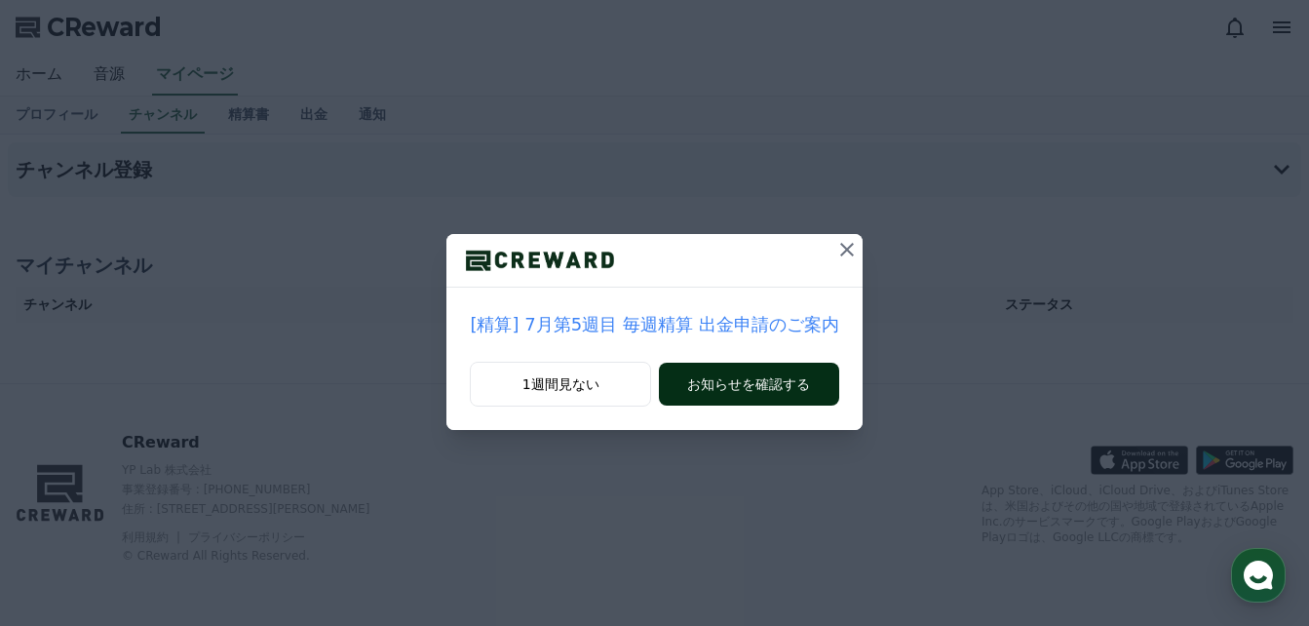
click at [787, 386] on button "お知らせを確認する" at bounding box center [748, 383] width 179 height 43
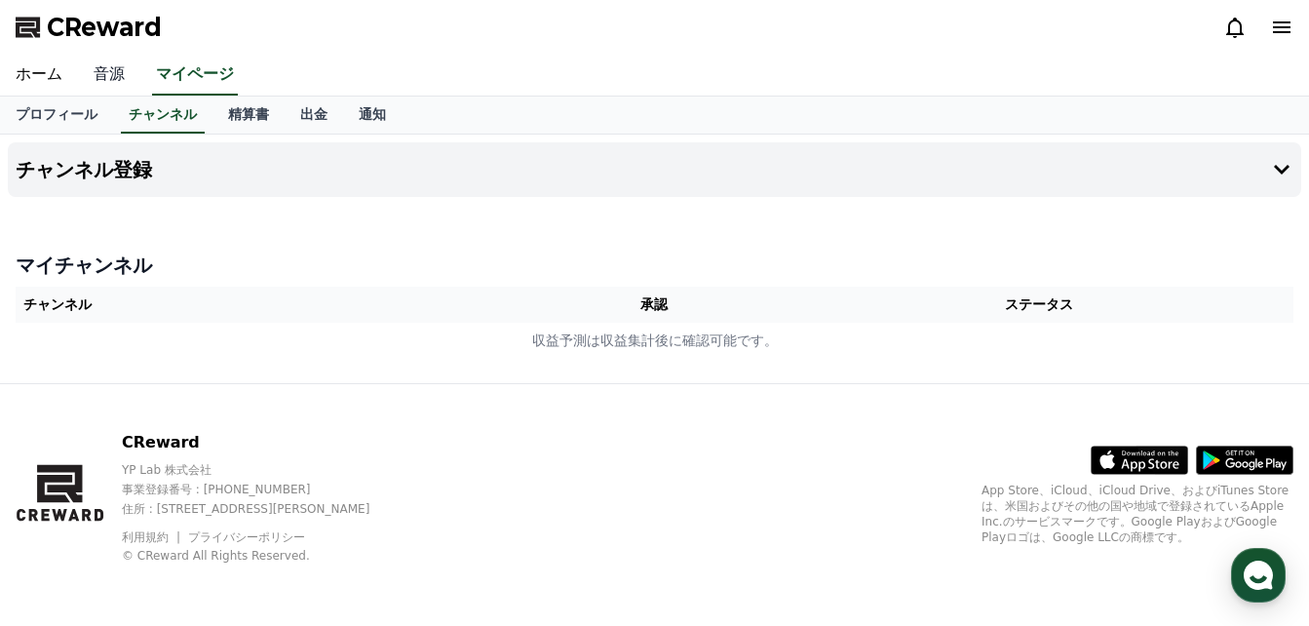
click at [87, 71] on link "音源" at bounding box center [109, 75] width 62 height 41
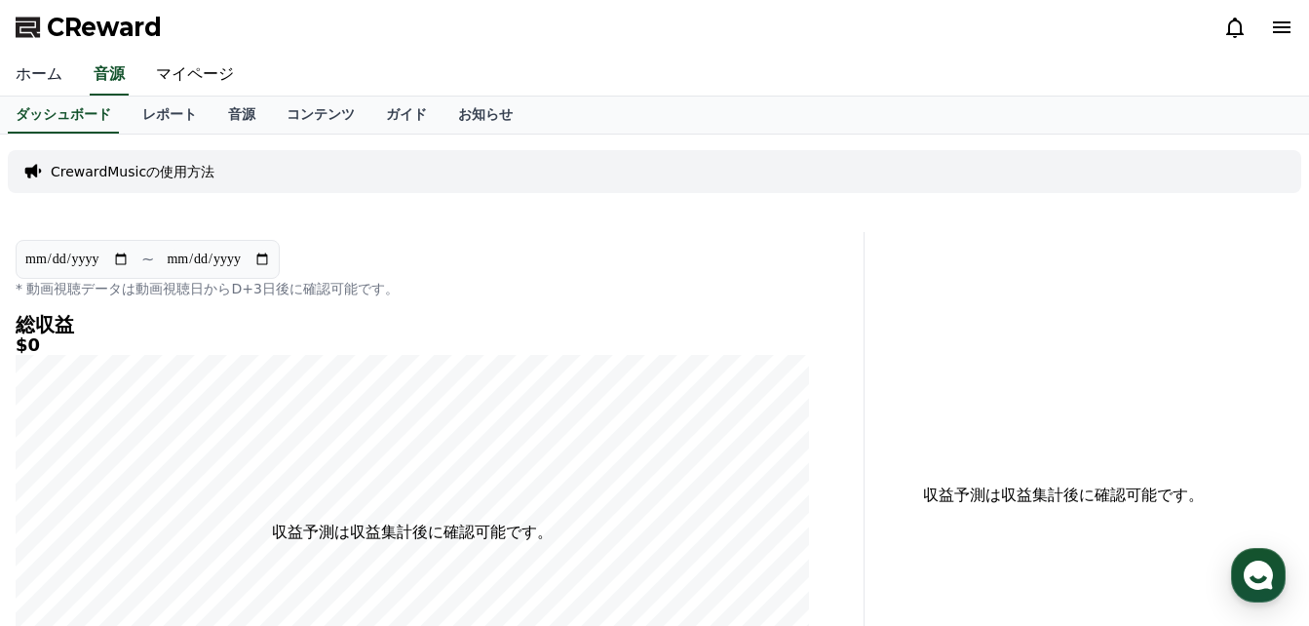
click at [36, 72] on link "ホーム" at bounding box center [39, 75] width 78 height 41
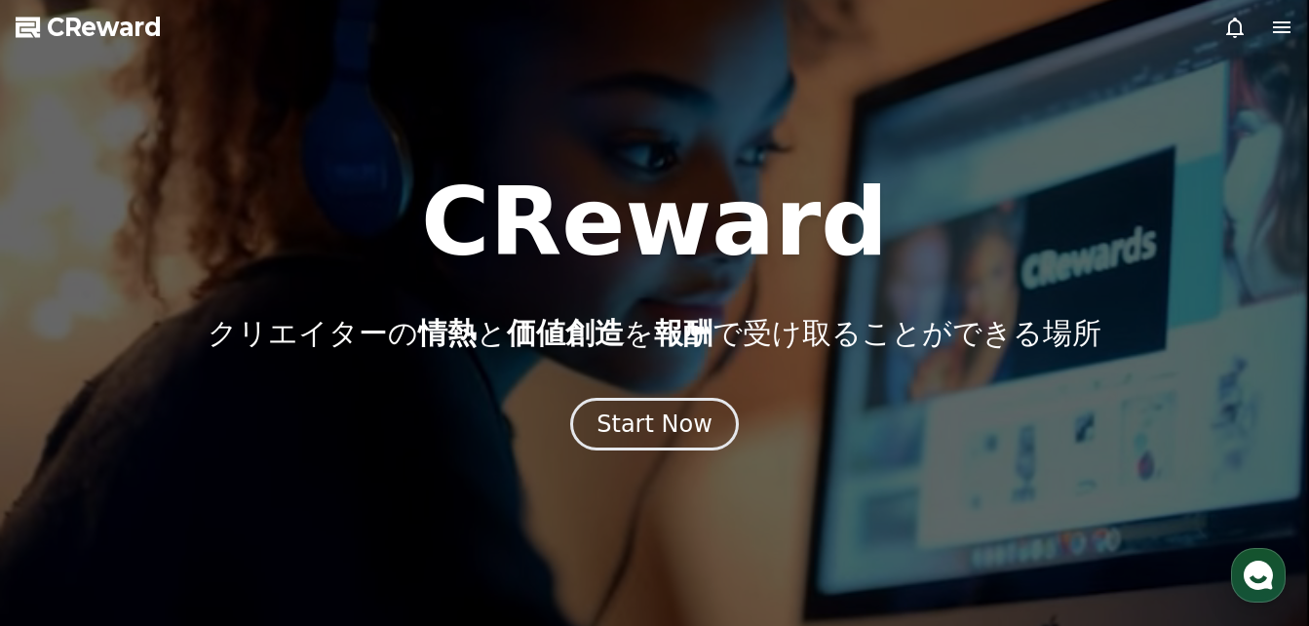
click at [1277, 27] on icon at bounding box center [1282, 27] width 18 height 12
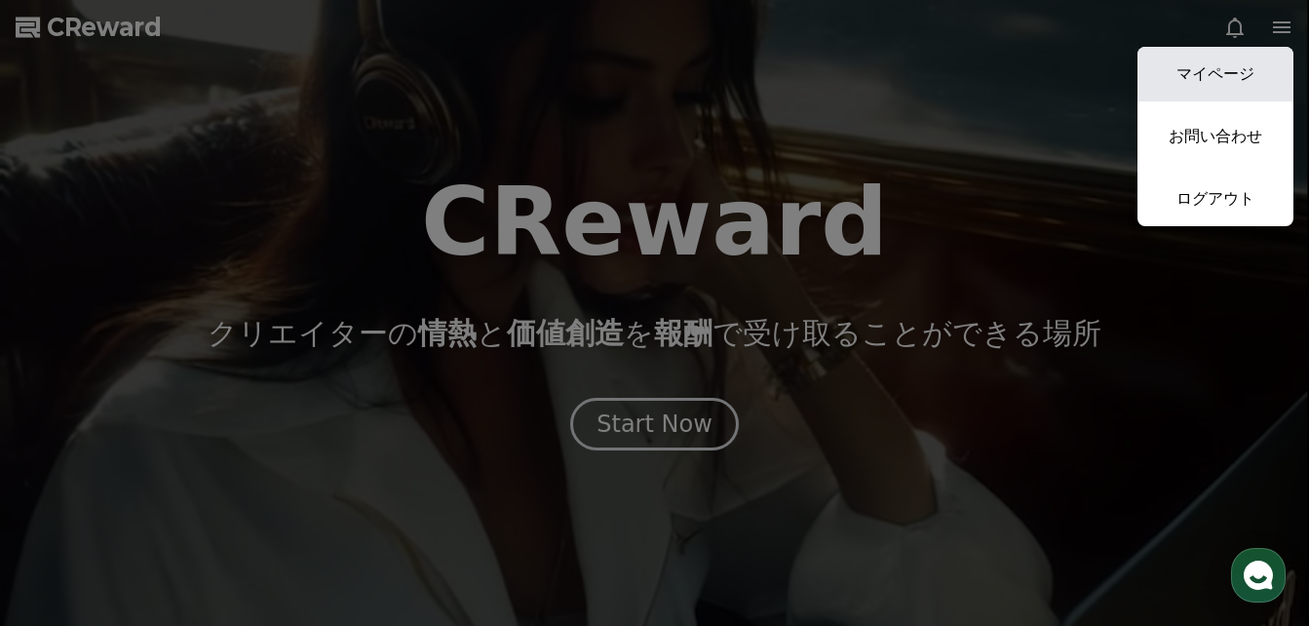
click at [1222, 66] on link "マイページ" at bounding box center [1215, 74] width 156 height 55
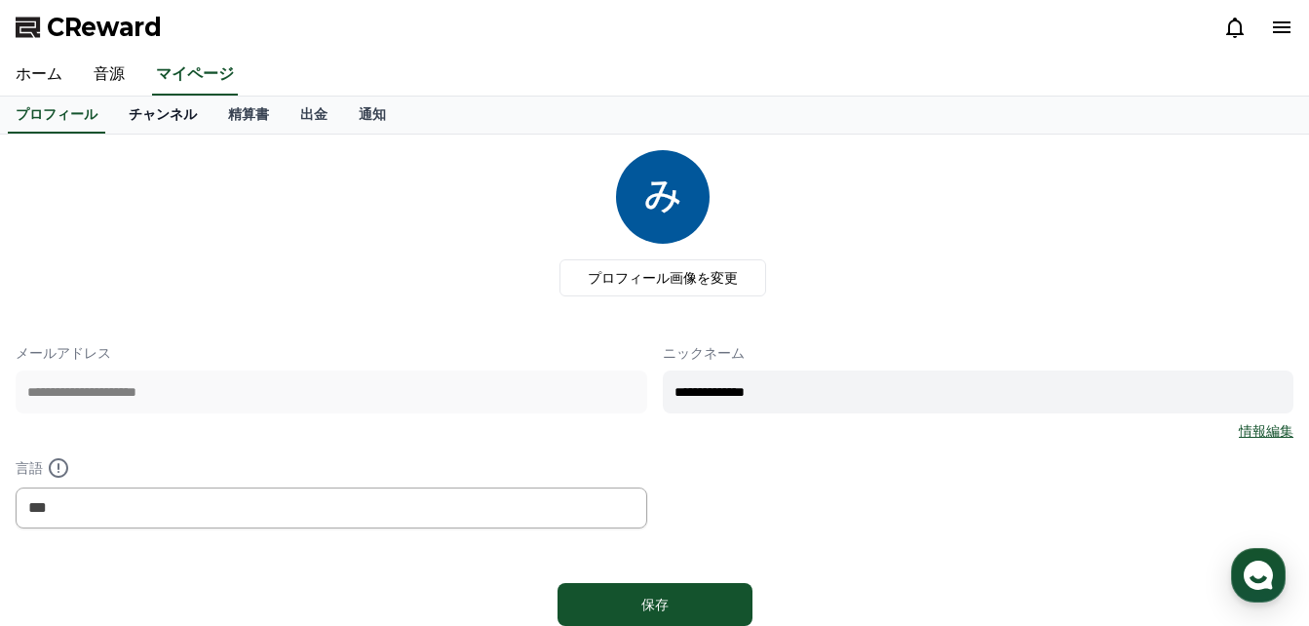
click at [126, 110] on link "チャンネル" at bounding box center [162, 114] width 99 height 37
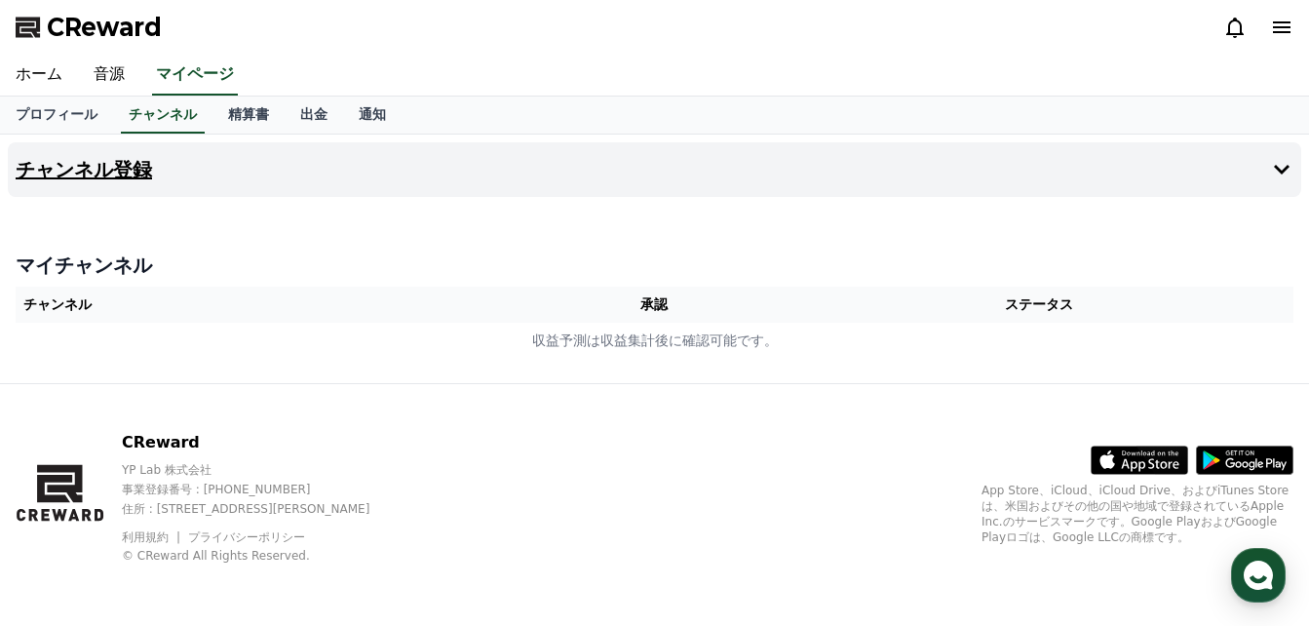
click at [1282, 170] on icon at bounding box center [1282, 170] width 16 height 10
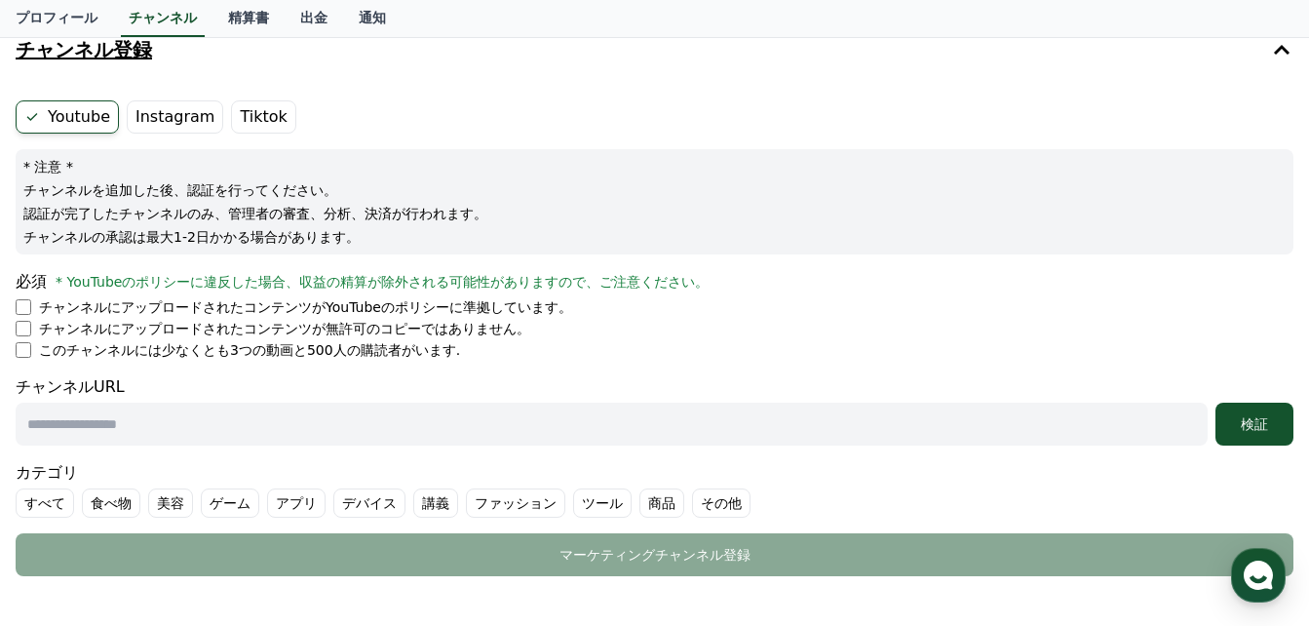
scroll to position [119, 0]
click at [146, 123] on label "Instagram" at bounding box center [175, 117] width 96 height 33
click at [38, 24] on link "プロフィール" at bounding box center [56, 18] width 113 height 37
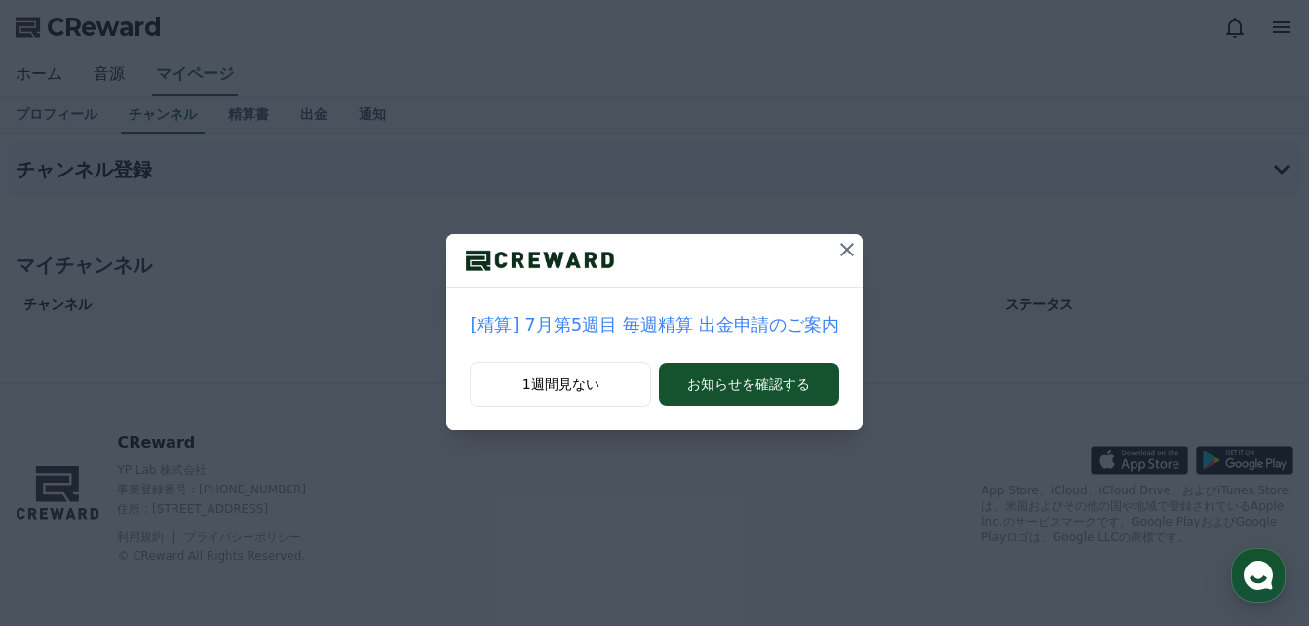
click at [838, 248] on icon at bounding box center [846, 249] width 23 height 23
